Goal: Task Accomplishment & Management: Use online tool/utility

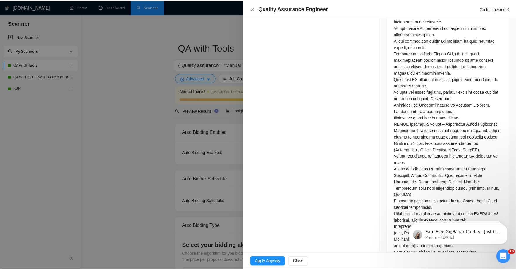
scroll to position [35, 0]
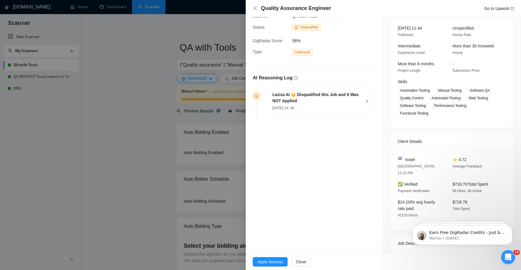
click at [166, 62] on div at bounding box center [260, 135] width 521 height 270
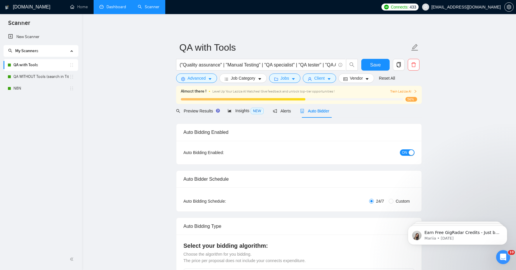
click at [120, 9] on link "Dashboard" at bounding box center [113, 6] width 27 height 5
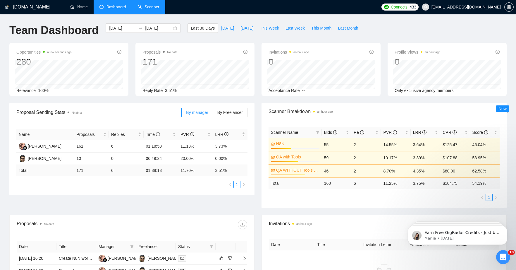
click at [153, 6] on link "Scanner" at bounding box center [149, 6] width 22 height 5
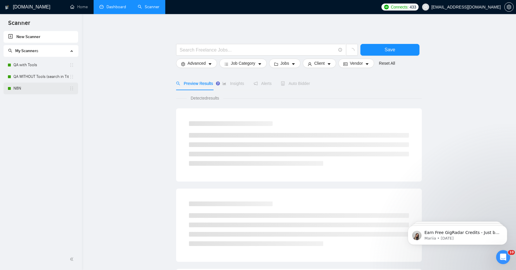
click at [17, 90] on link "N8N" at bounding box center [41, 89] width 56 height 12
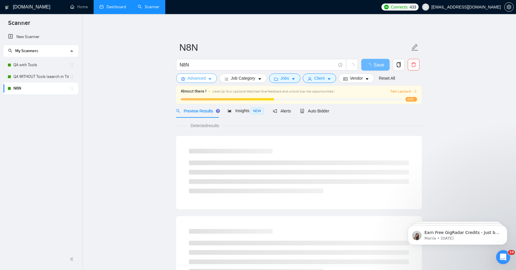
click at [205, 80] on span "Advanced" at bounding box center [197, 78] width 18 height 6
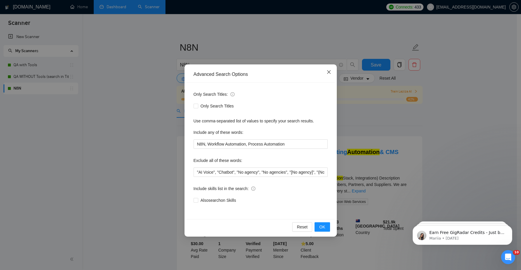
click at [328, 72] on icon "close" at bounding box center [329, 72] width 4 height 4
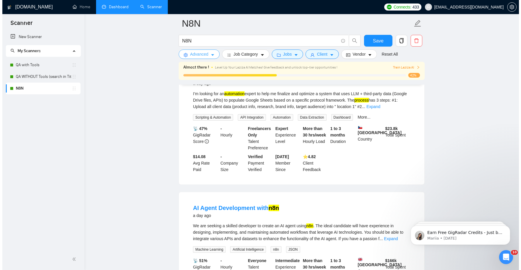
scroll to position [914, 0]
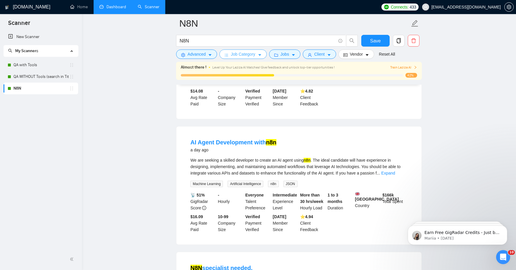
click at [260, 57] on button "Job Category" at bounding box center [243, 53] width 47 height 9
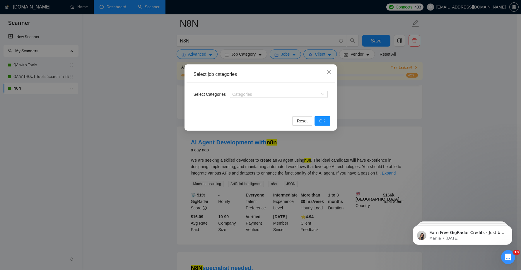
click at [292, 54] on div "Select job categories Select Categories Categories Reset OK" at bounding box center [260, 135] width 521 height 270
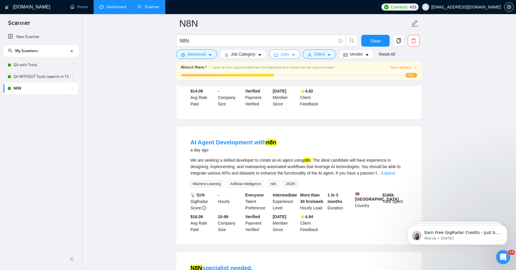
click at [295, 57] on icon "caret-down" at bounding box center [294, 55] width 4 height 4
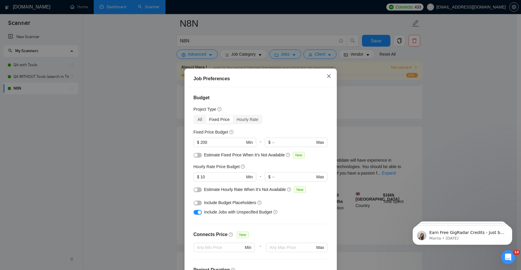
click at [328, 76] on icon "close" at bounding box center [328, 76] width 5 height 5
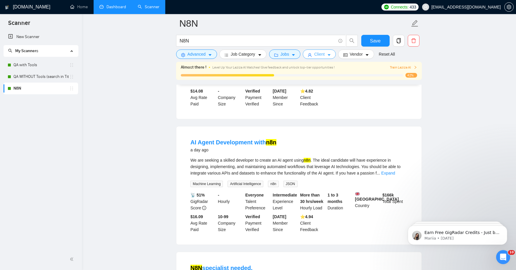
click at [328, 53] on button "Client" at bounding box center [319, 53] width 33 height 9
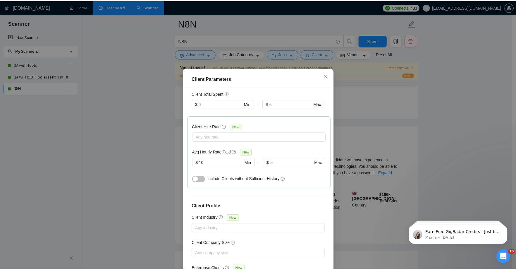
scroll to position [184, 0]
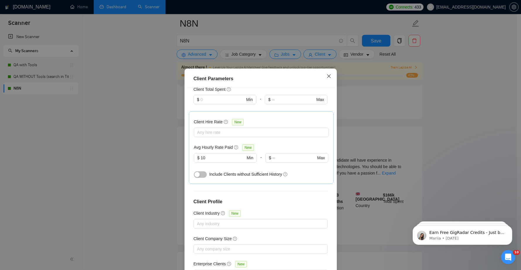
click at [327, 78] on icon "close" at bounding box center [328, 76] width 5 height 5
